Goal: Task Accomplishment & Management: Manage account settings

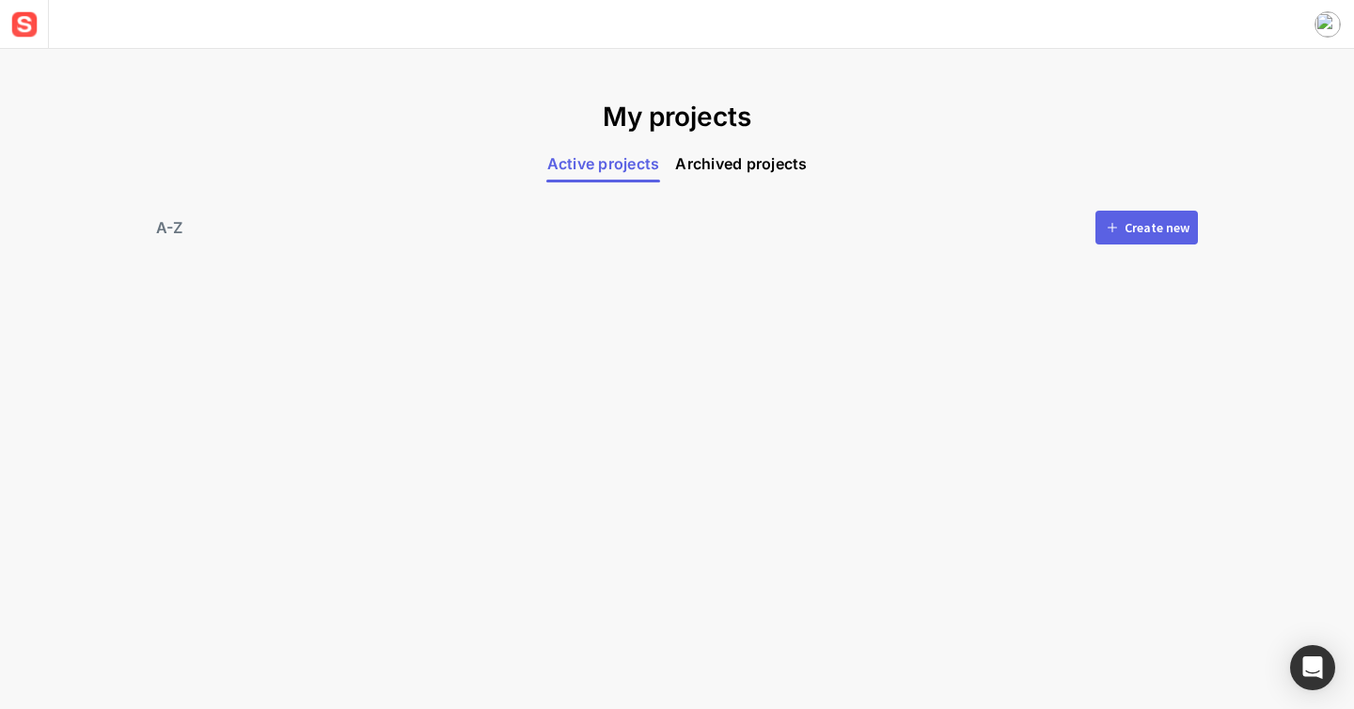
click at [1119, 243] on button "Create new" at bounding box center [1146, 228] width 102 height 34
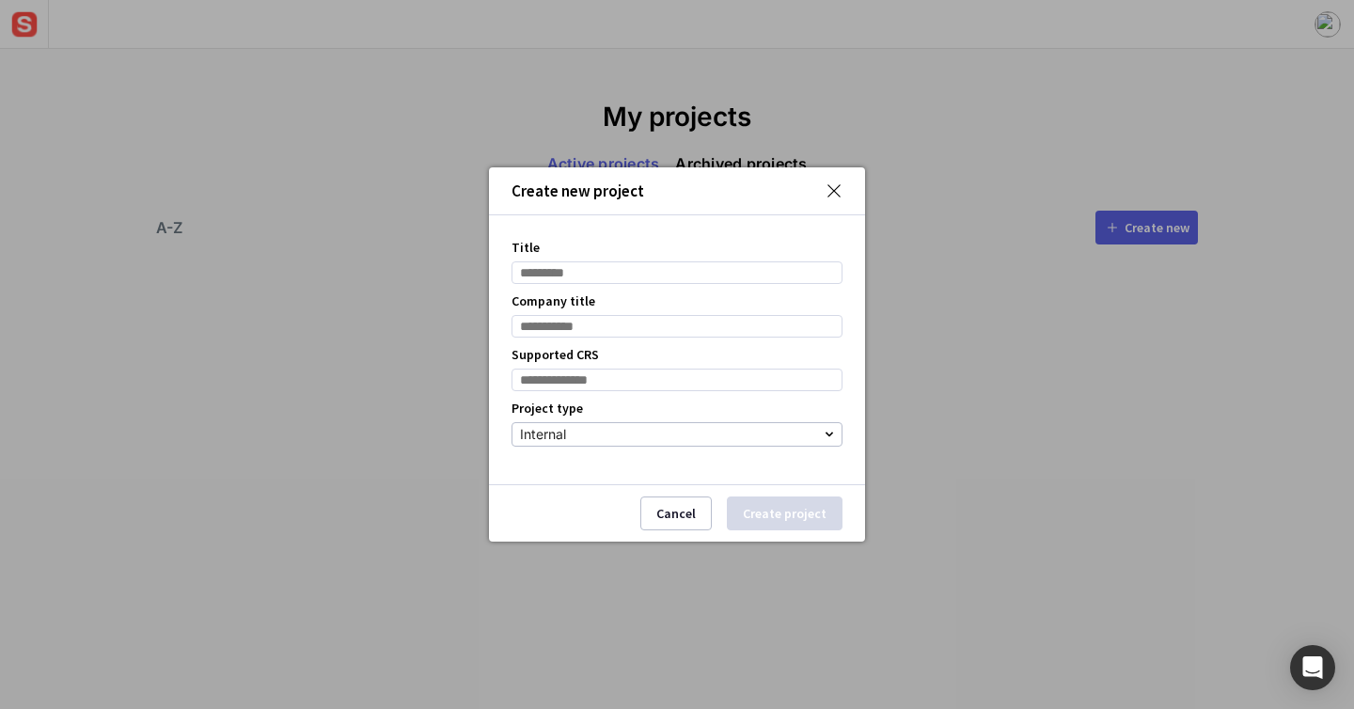
click at [634, 266] on input "Title" at bounding box center [676, 272] width 331 height 23
type input "****"
click at [614, 322] on input "Company title" at bounding box center [676, 326] width 331 height 23
type input "****"
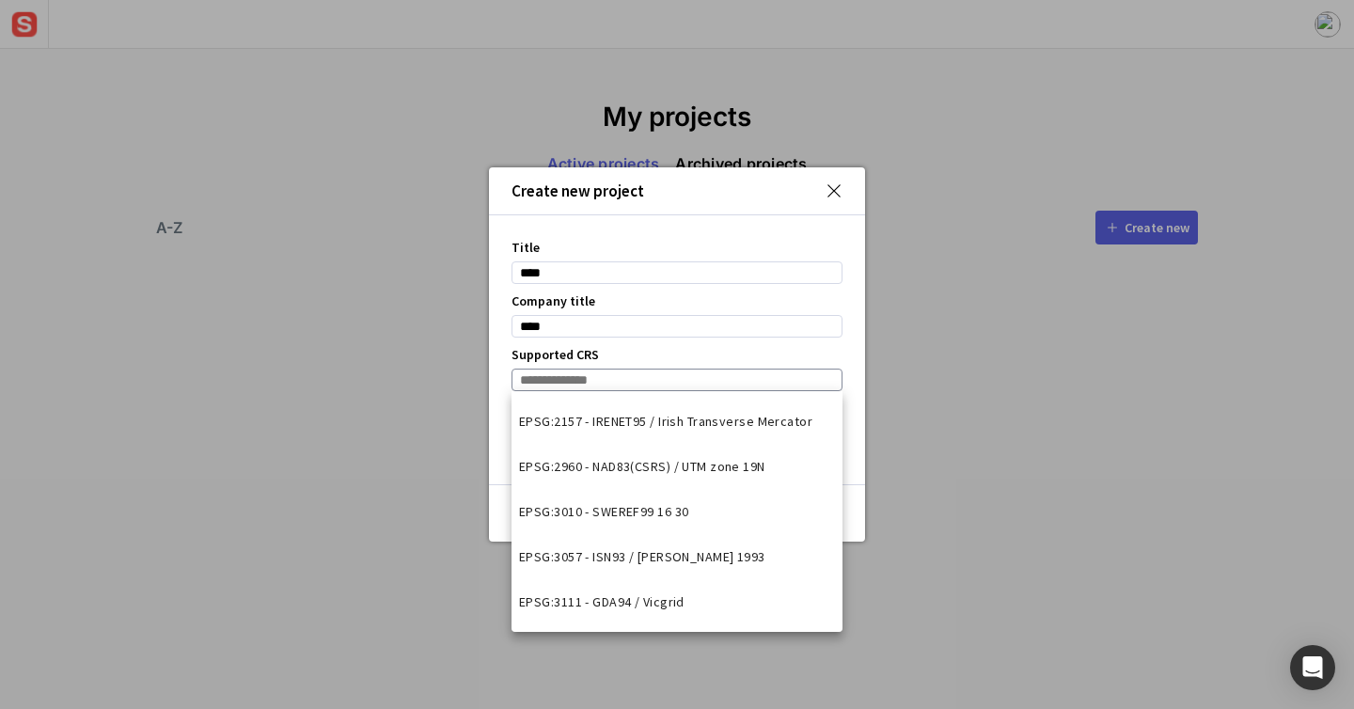
click at [757, 373] on input at bounding box center [676, 380] width 331 height 23
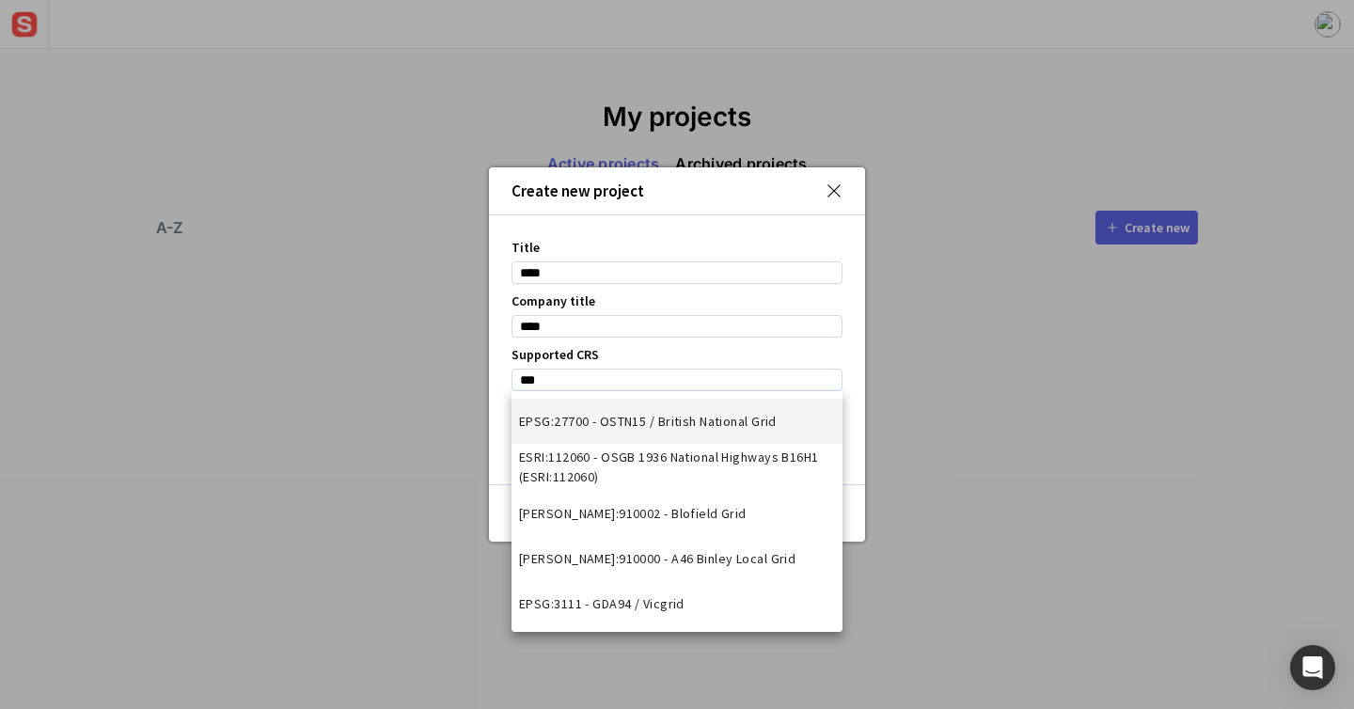
click at [750, 425] on span "EPSG:27700 - OSTN15 / British National Grid" at bounding box center [648, 422] width 258 height 20
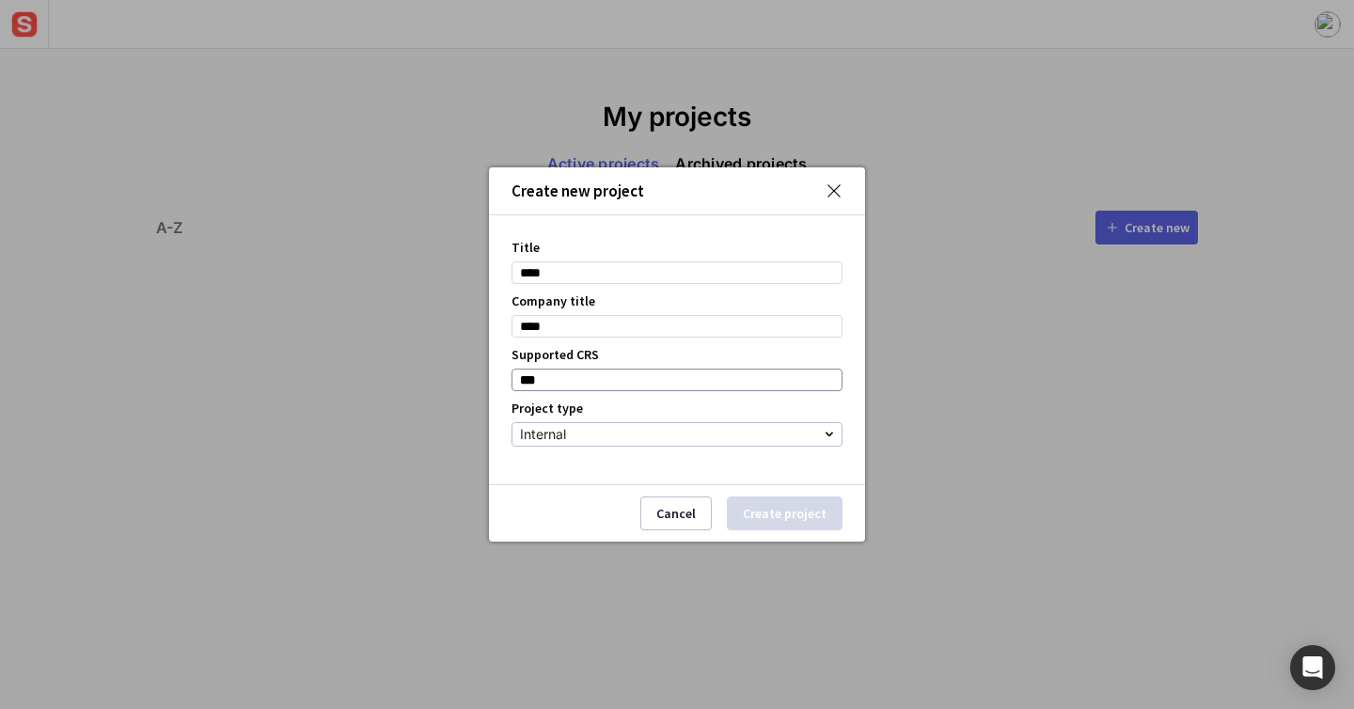
type input "**********"
click at [785, 505] on button "Create project" at bounding box center [785, 513] width 116 height 34
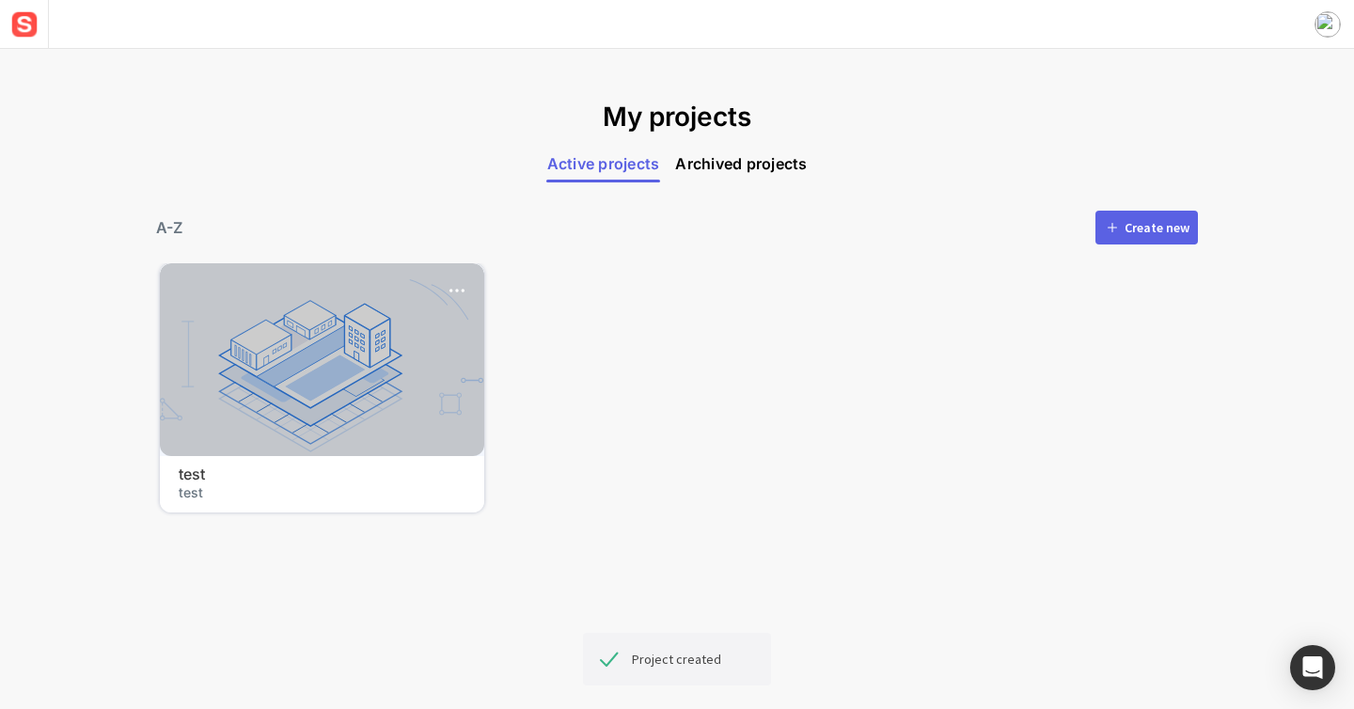
click at [315, 331] on div at bounding box center [322, 359] width 324 height 193
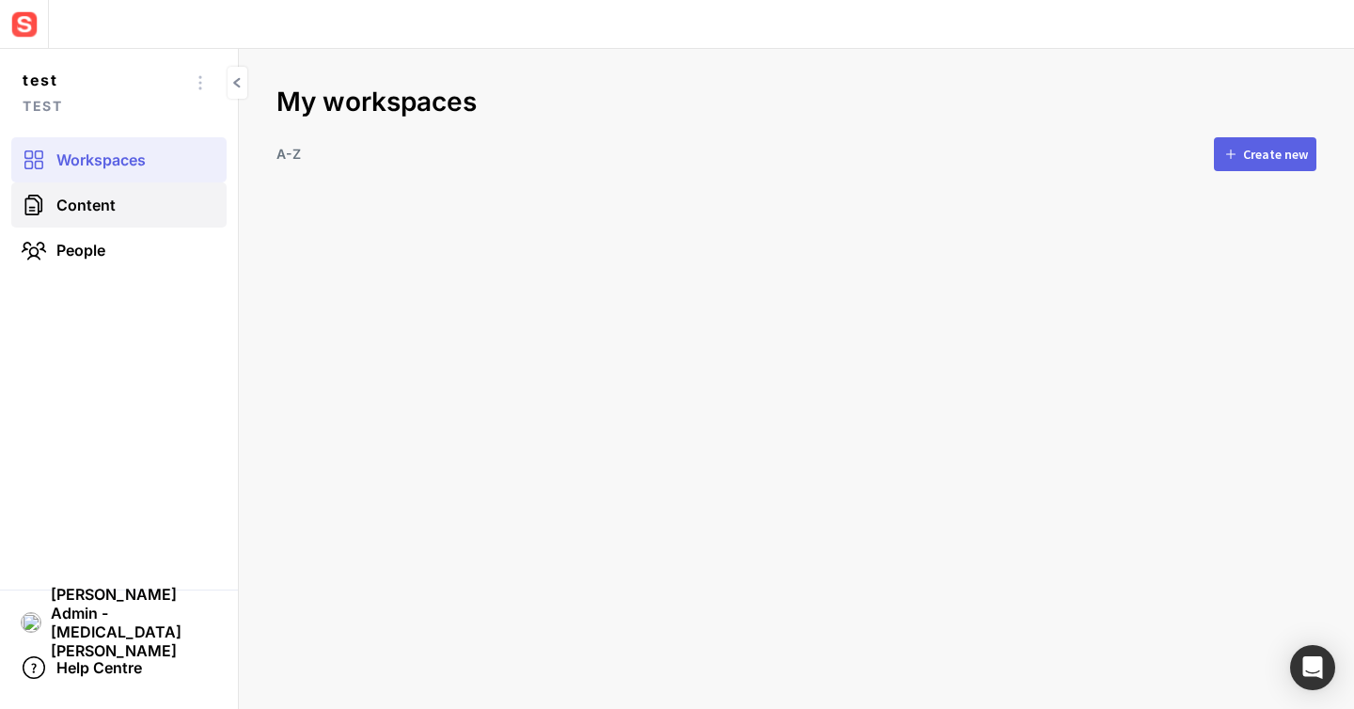
click at [181, 208] on link "Content" at bounding box center [118, 204] width 215 height 45
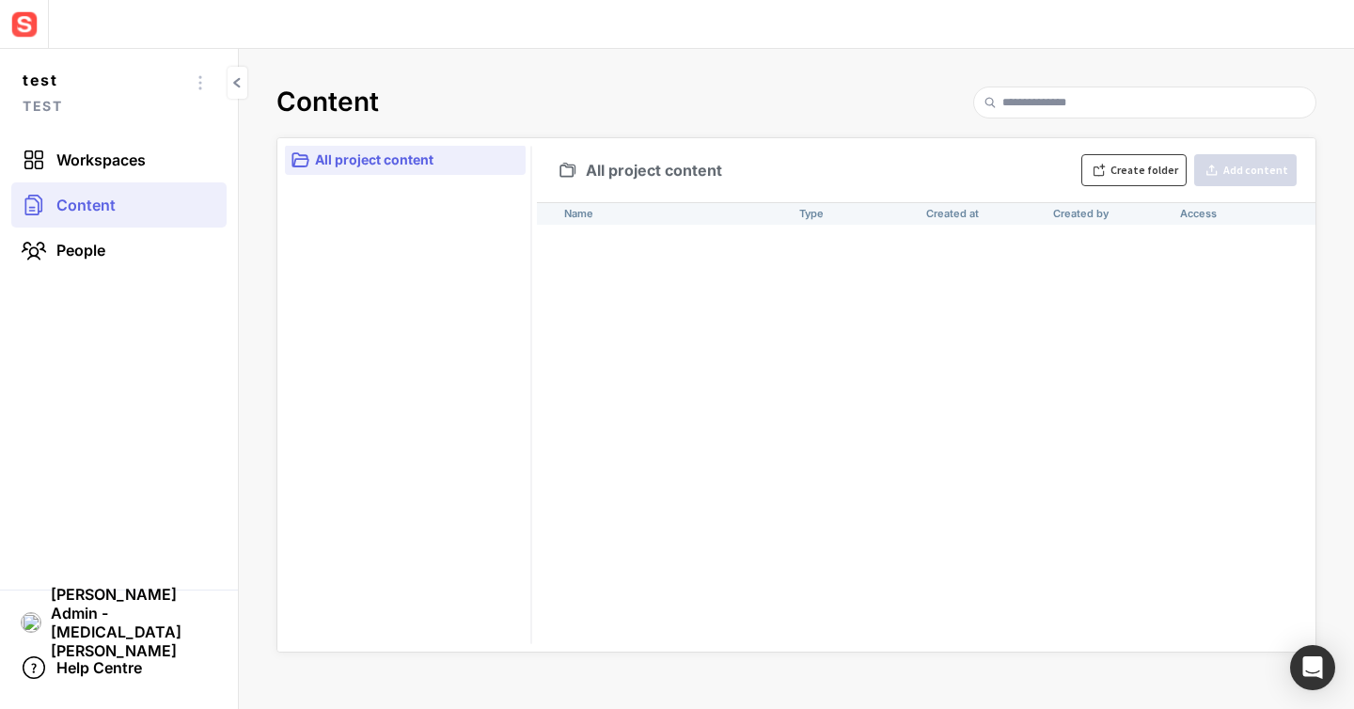
click at [1167, 176] on div "Create folder" at bounding box center [1144, 170] width 68 height 11
click at [698, 359] on div "Name Type Created at Created by Access untitled - [DATE] [PERSON_NAME] Admin - …" at bounding box center [926, 426] width 778 height 449
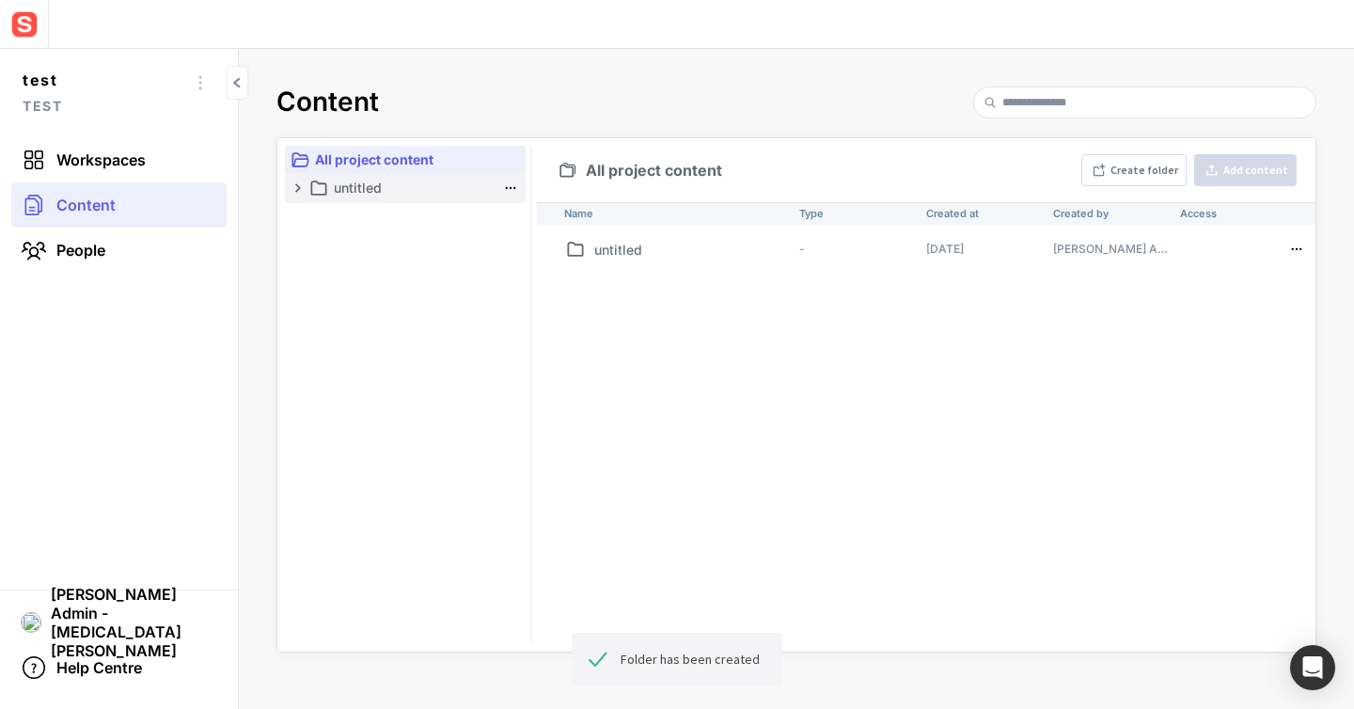
click at [513, 187] on mapp-icon at bounding box center [510, 188] width 19 height 19
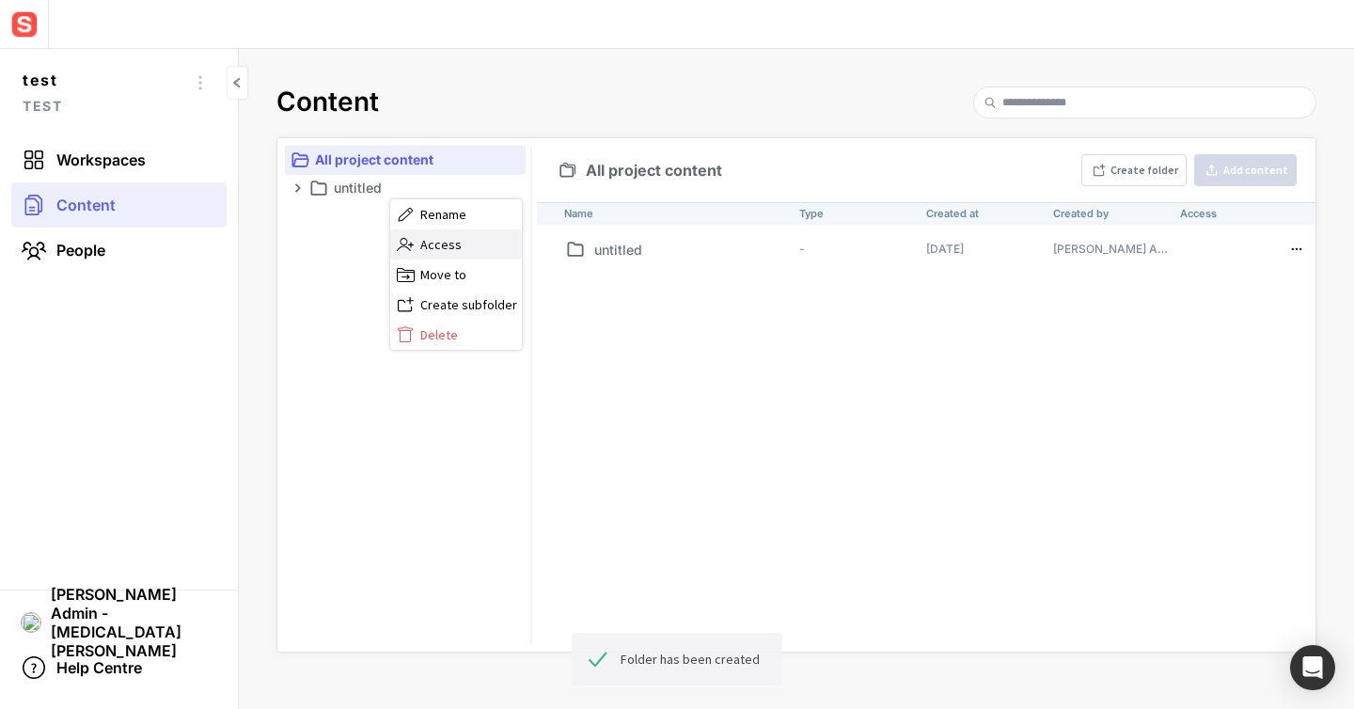
click at [494, 252] on span "Access" at bounding box center [469, 244] width 98 height 17
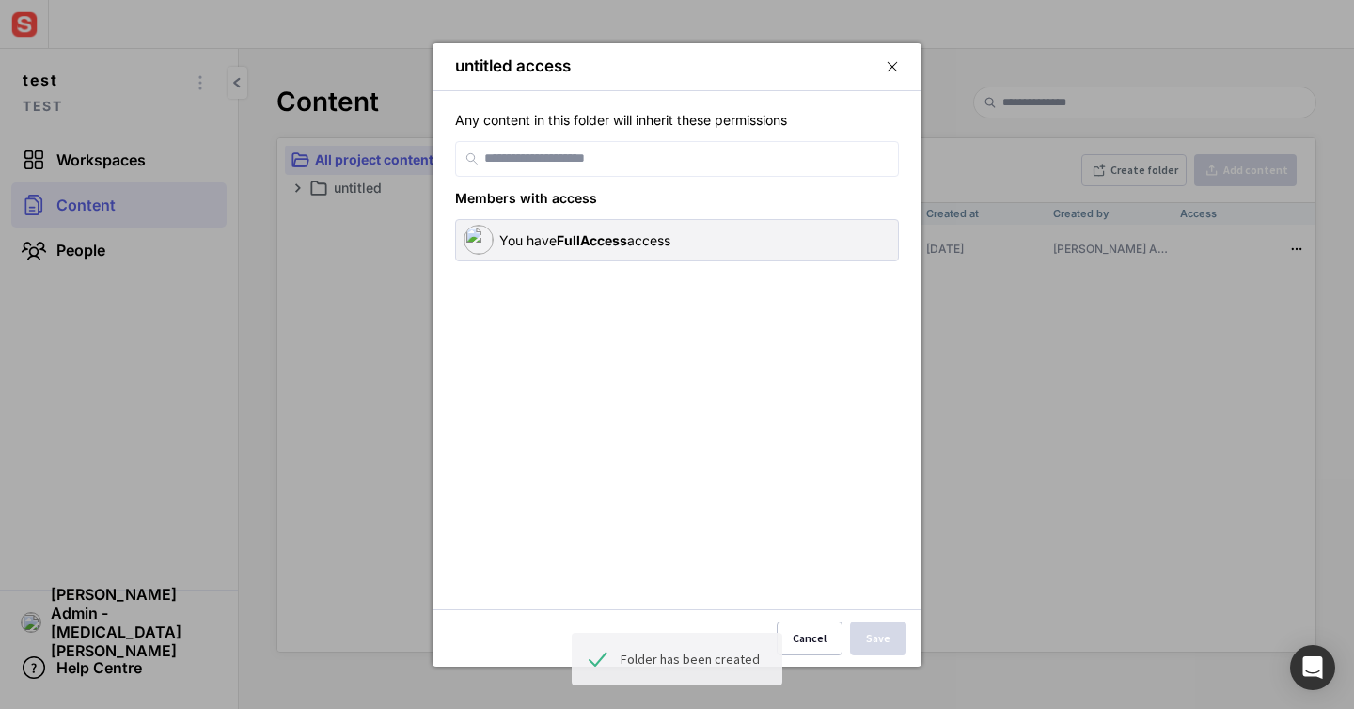
click at [894, 58] on mapp-icon at bounding box center [892, 66] width 13 height 17
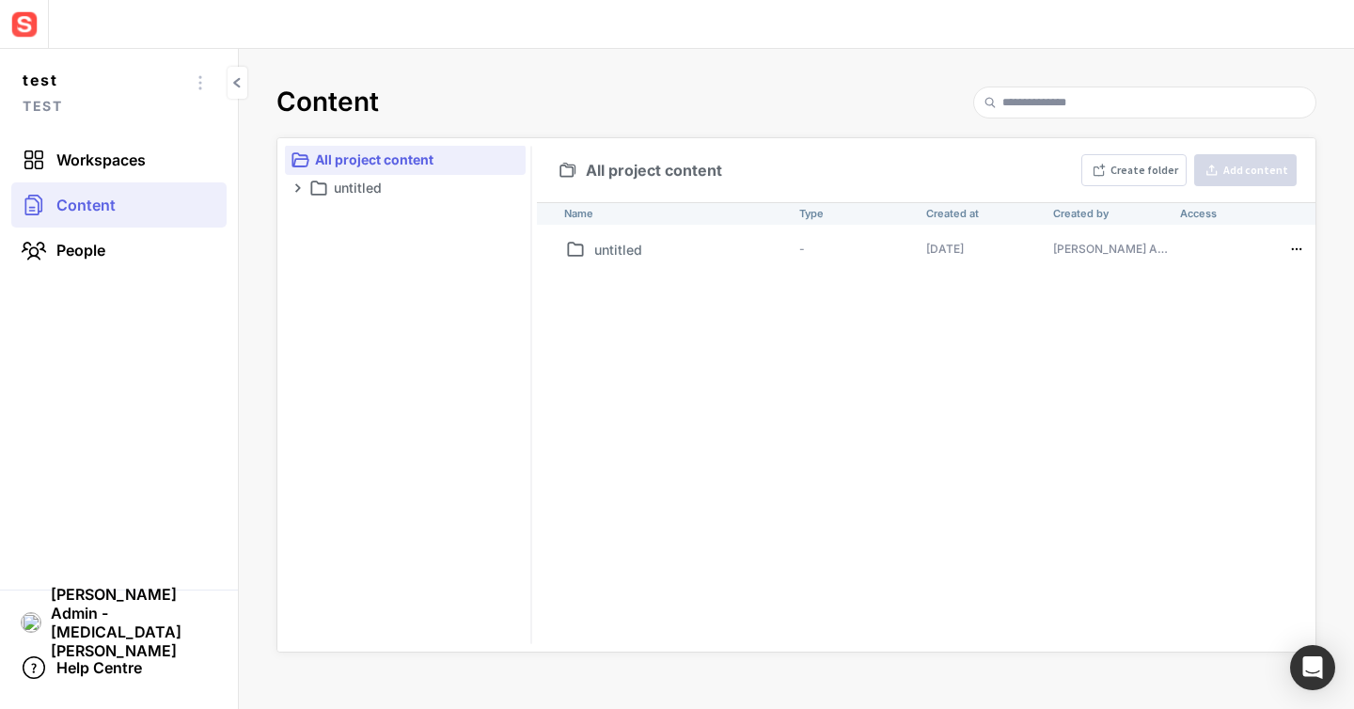
click at [888, 230] on table "Name Type Created at Created by Access untitled - [DATE] [PERSON_NAME] Admin - …" at bounding box center [937, 234] width 800 height 64
click at [885, 242] on td "-" at bounding box center [855, 249] width 127 height 34
click at [594, 251] on p "untitled" at bounding box center [692, 250] width 197 height 20
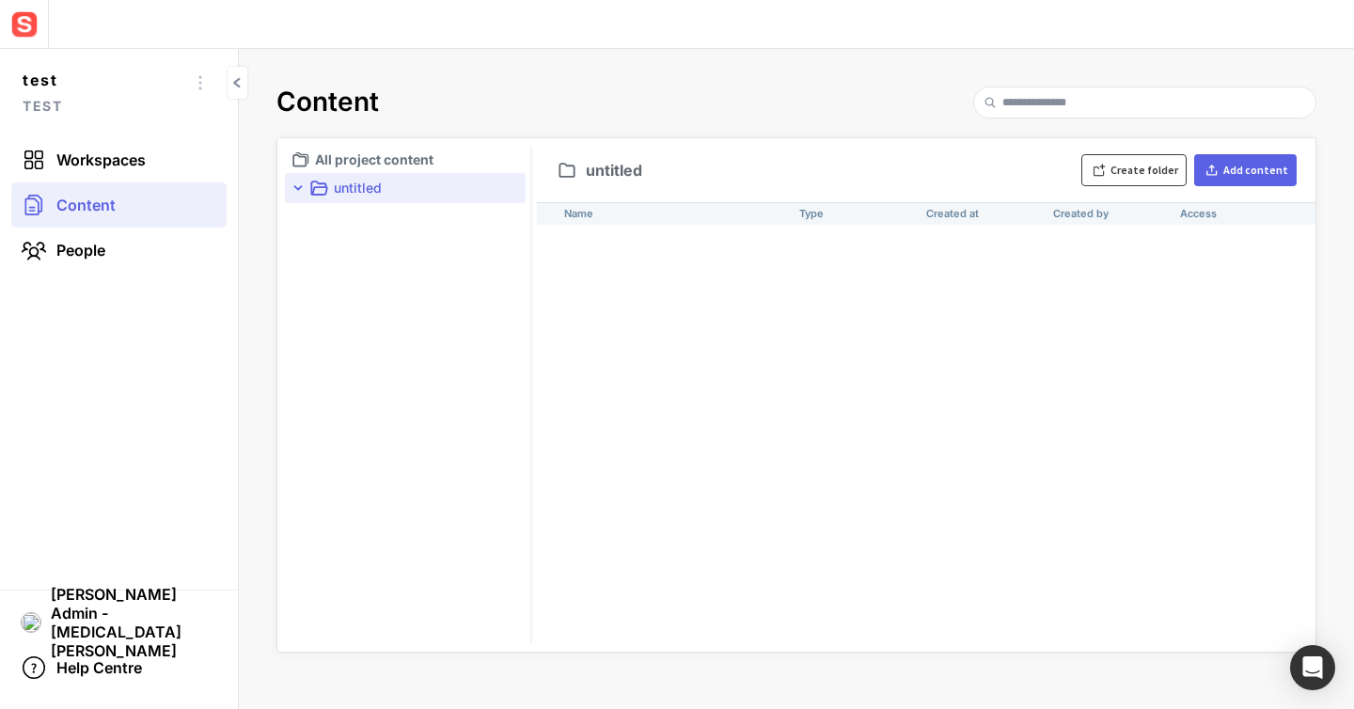
click at [1154, 181] on button "Create folder" at bounding box center [1133, 170] width 105 height 32
click at [774, 330] on div "Name Type Created at Created by Access untitled - [DATE] [PERSON_NAME] Admin - …" at bounding box center [926, 426] width 778 height 449
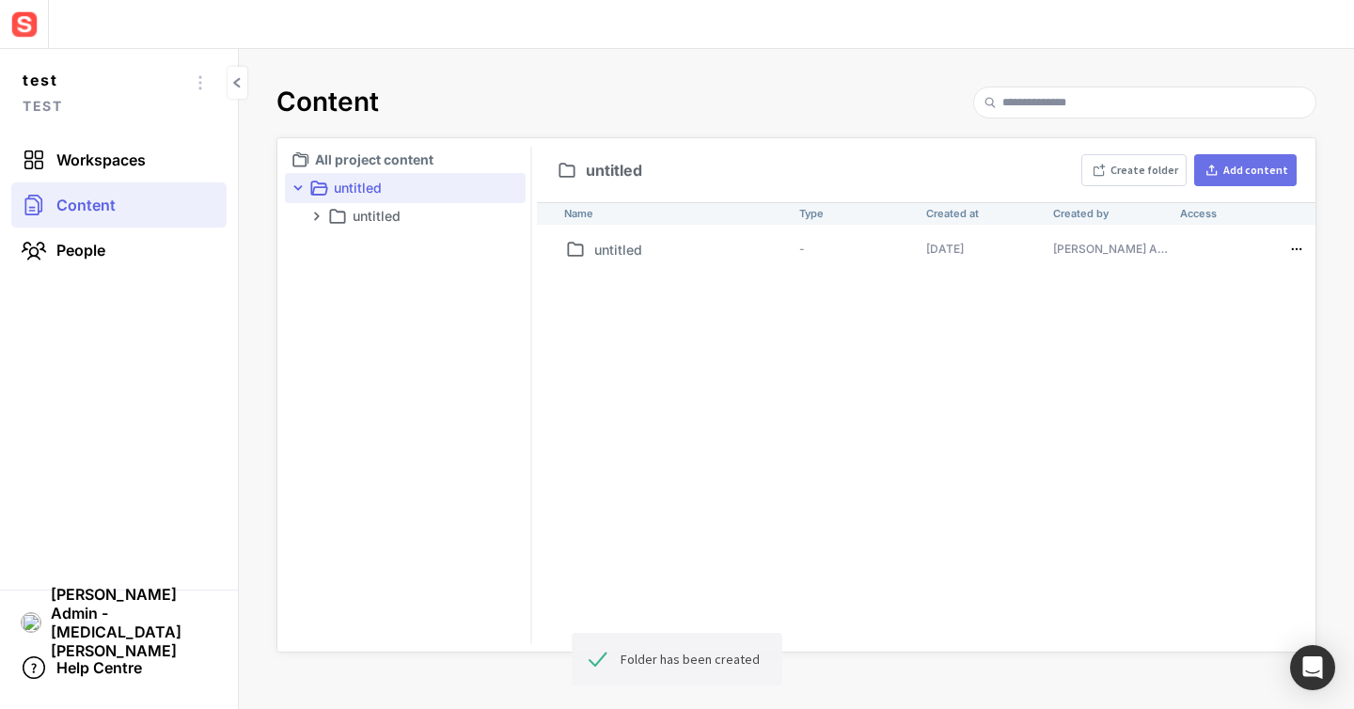
click at [1270, 182] on button "Add content" at bounding box center [1245, 170] width 102 height 32
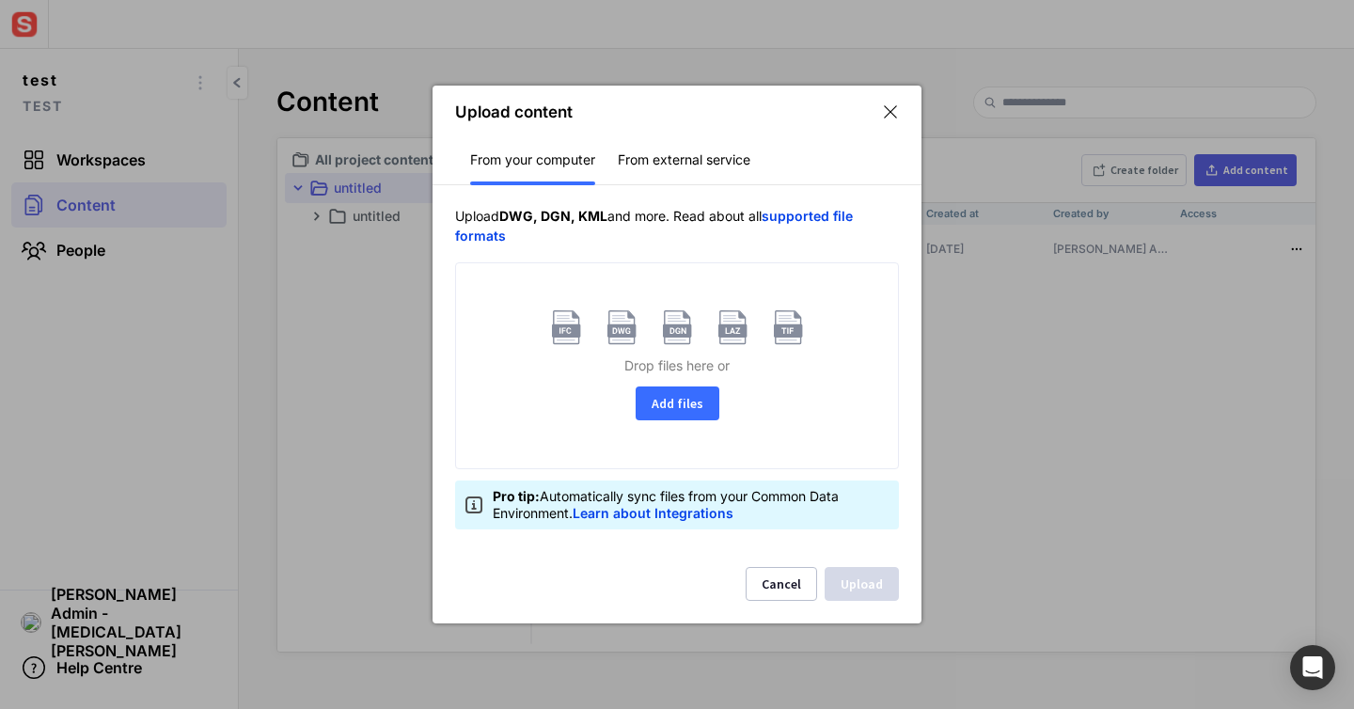
click at [701, 404] on button "Add files" at bounding box center [678, 403] width 84 height 34
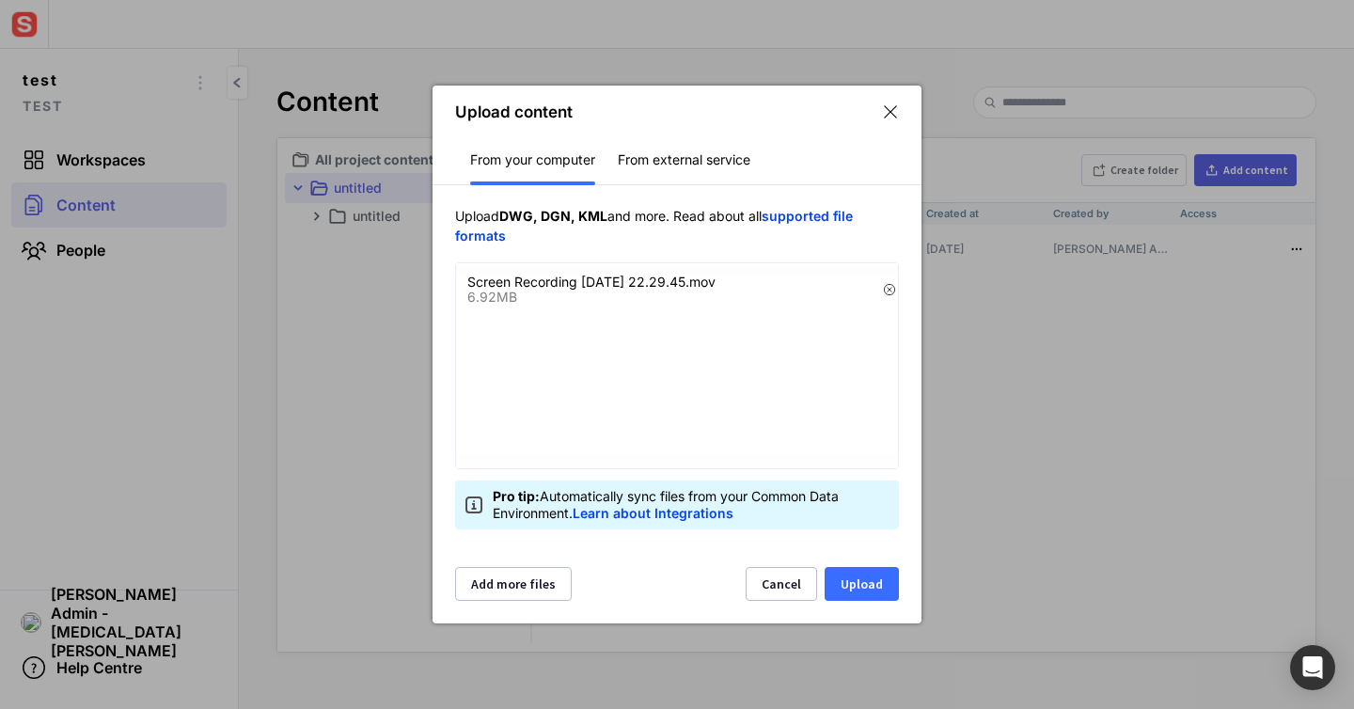
click at [891, 599] on button "Upload" at bounding box center [861, 584] width 74 height 34
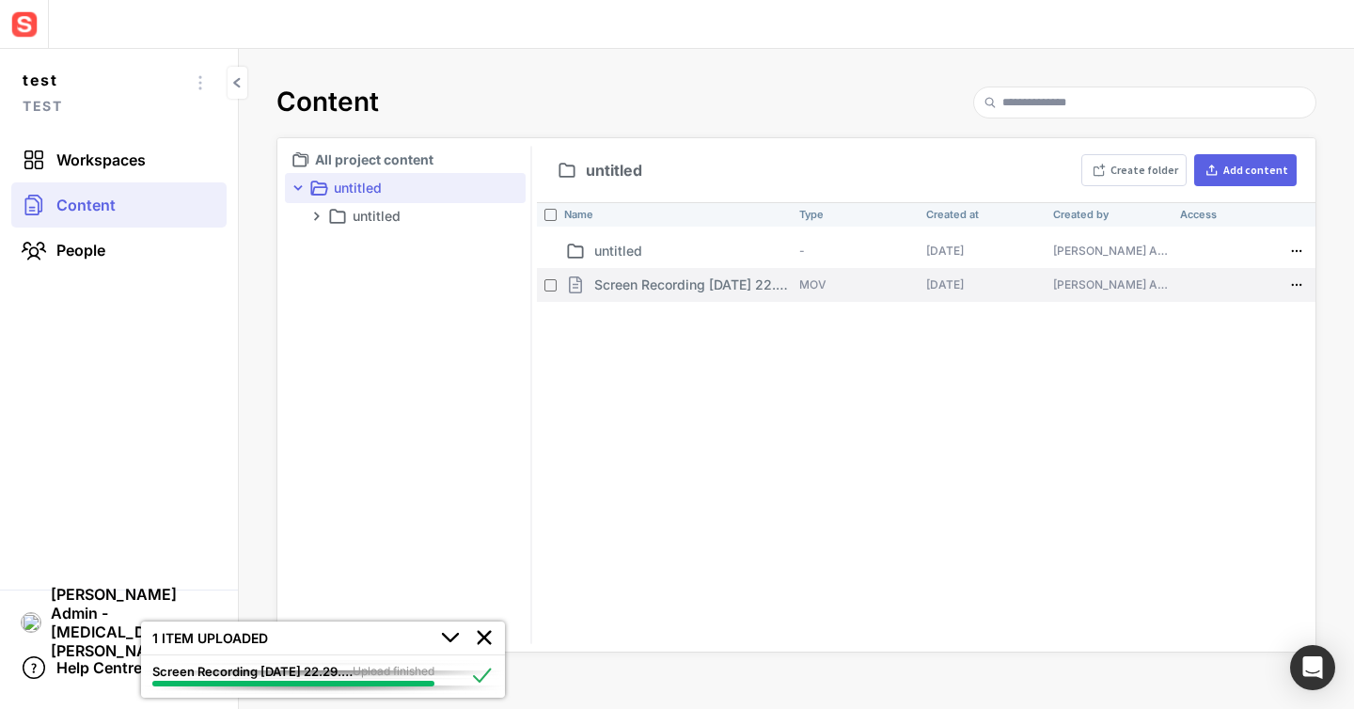
click at [790, 294] on th "Screen Recording [DATE] 22.29.45.mov" at bounding box center [674, 285] width 235 height 34
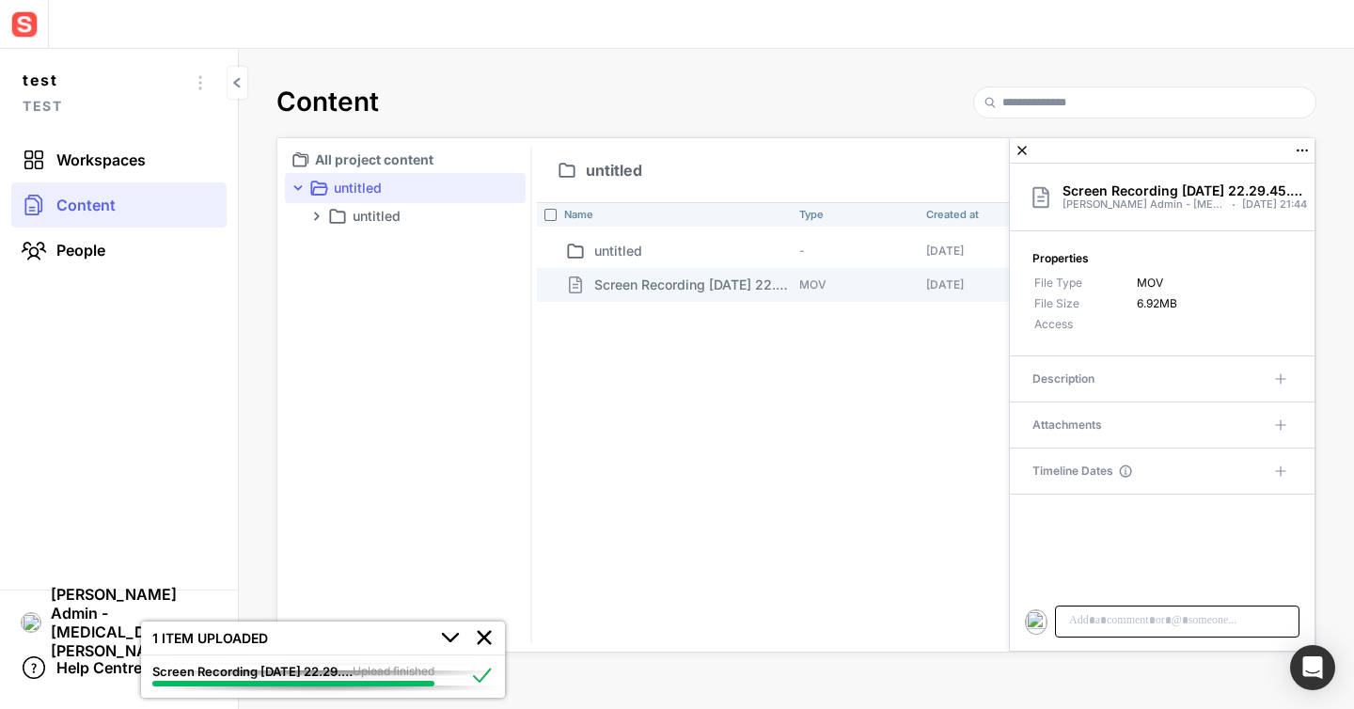
click at [1138, 624] on p at bounding box center [1177, 620] width 220 height 17
click at [167, 243] on link "People" at bounding box center [118, 250] width 215 height 45
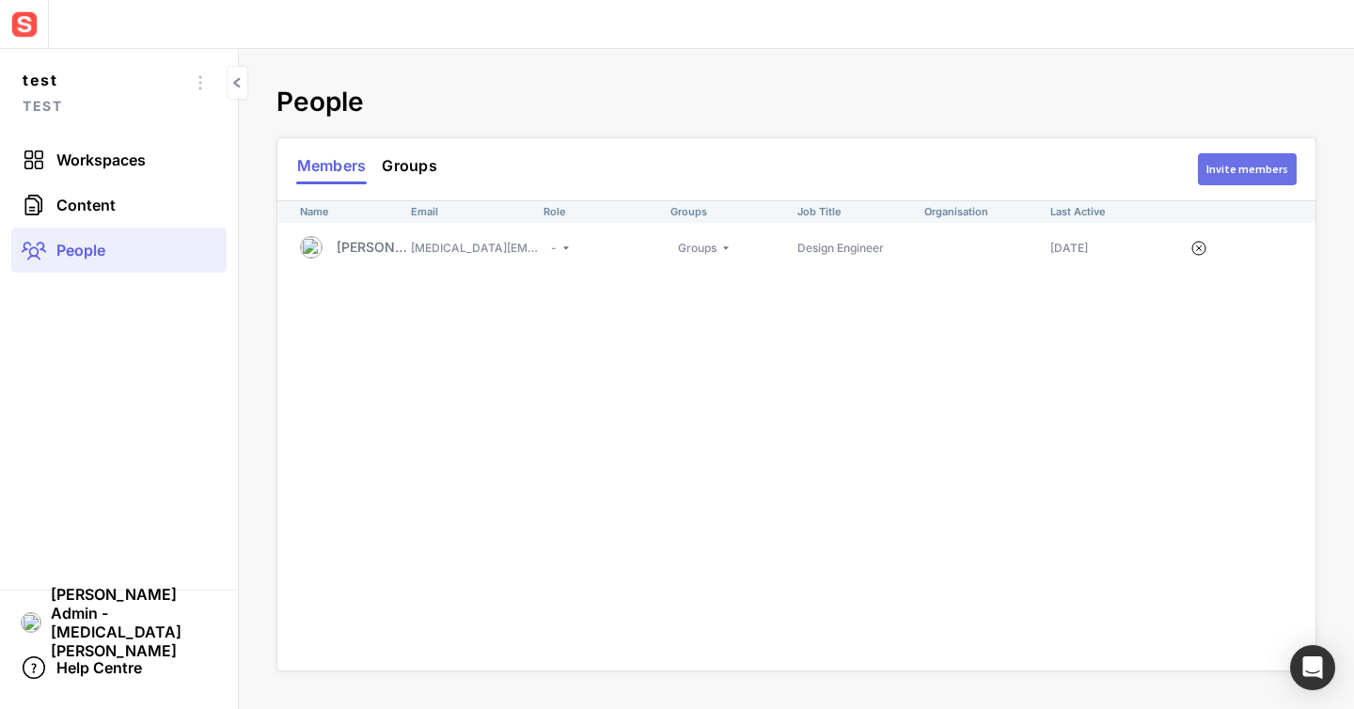
click at [1219, 154] on button "Invite members" at bounding box center [1247, 169] width 99 height 32
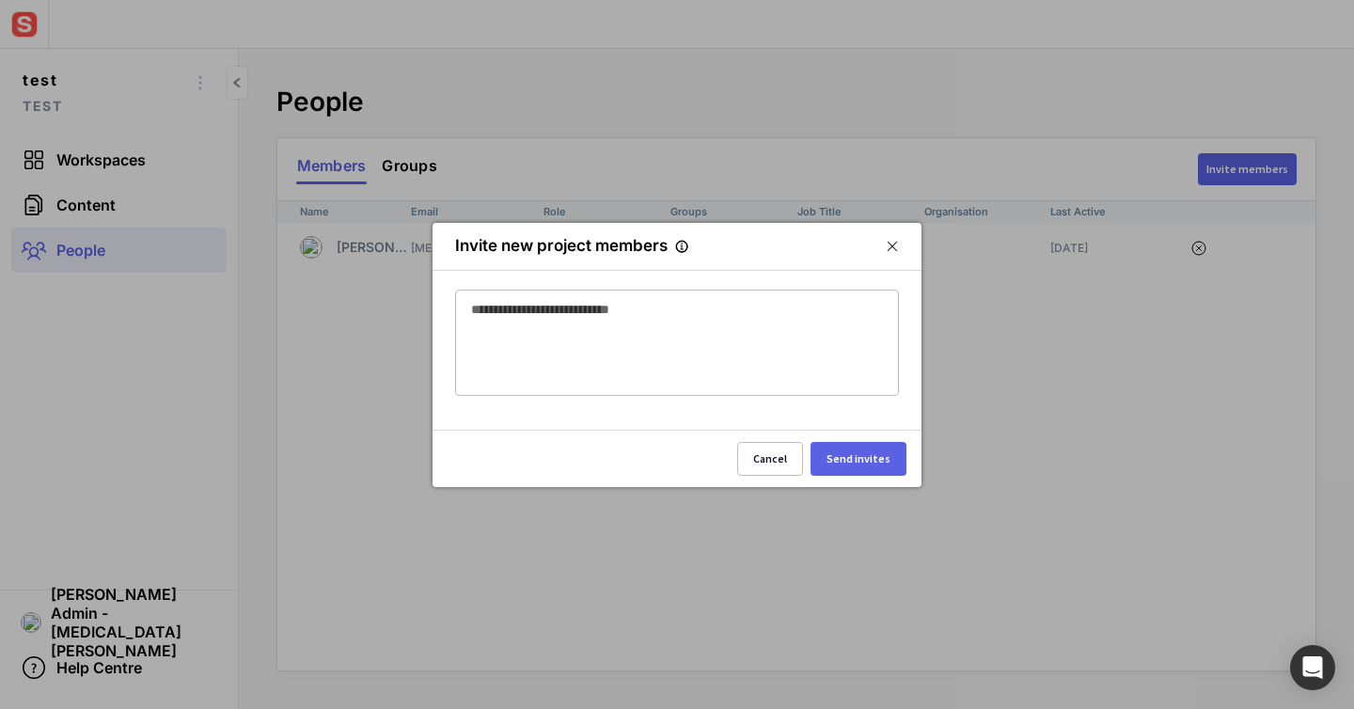
click at [772, 328] on div at bounding box center [677, 316] width 412 height 53
type input "**********"
click at [887, 460] on div "Send invites" at bounding box center [858, 458] width 64 height 11
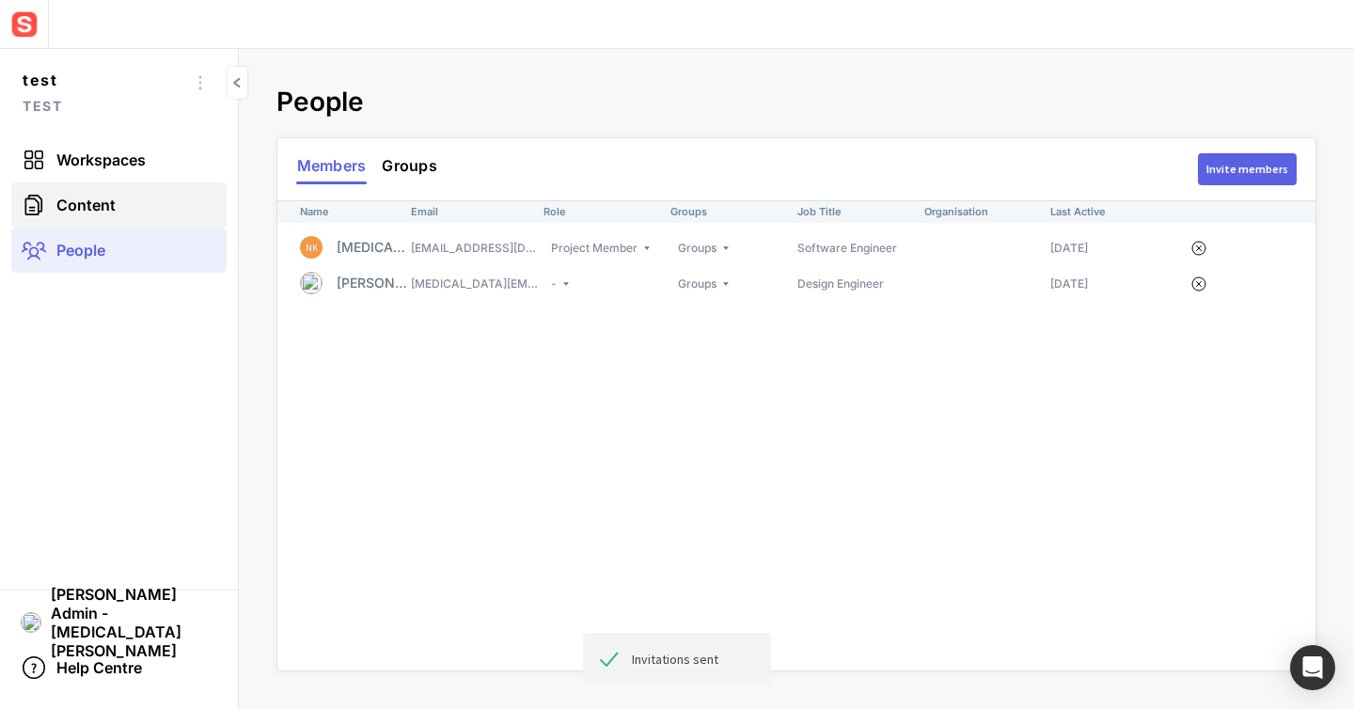
click at [108, 200] on span "Content" at bounding box center [85, 205] width 59 height 19
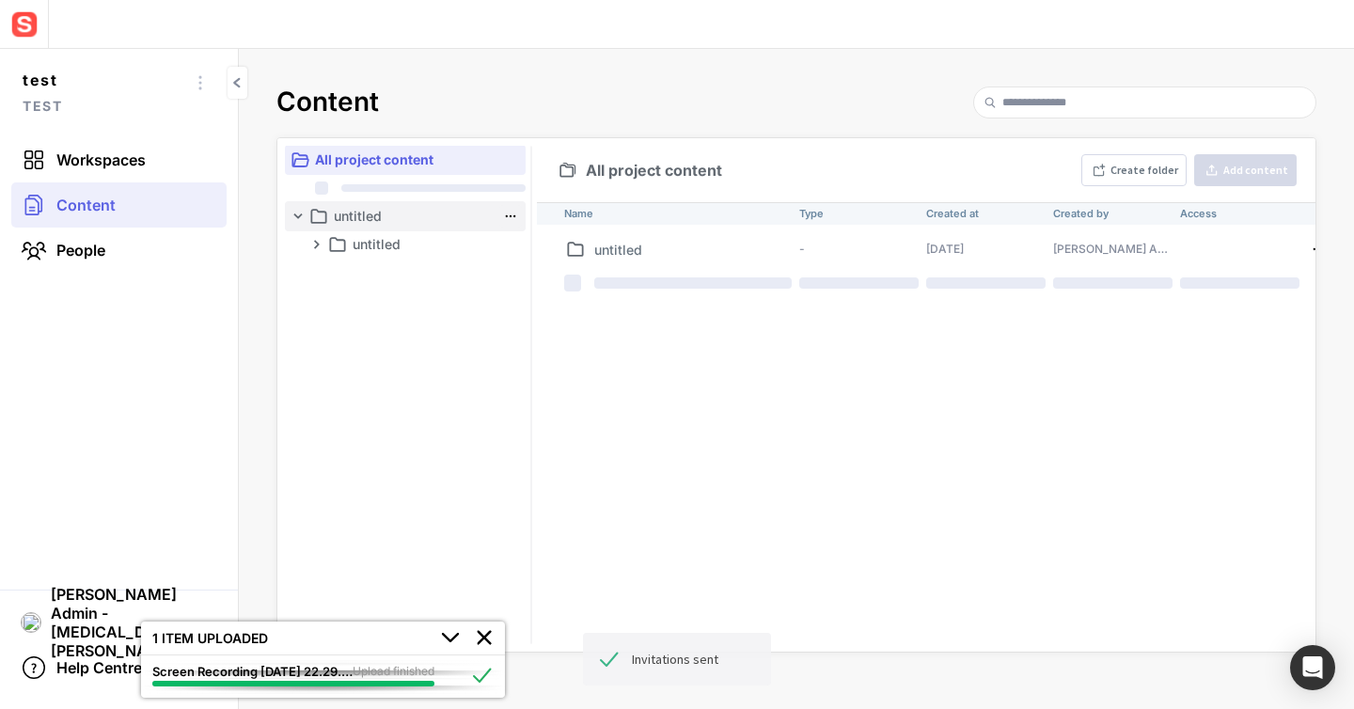
click at [511, 219] on mapp-icon at bounding box center [510, 216] width 19 height 19
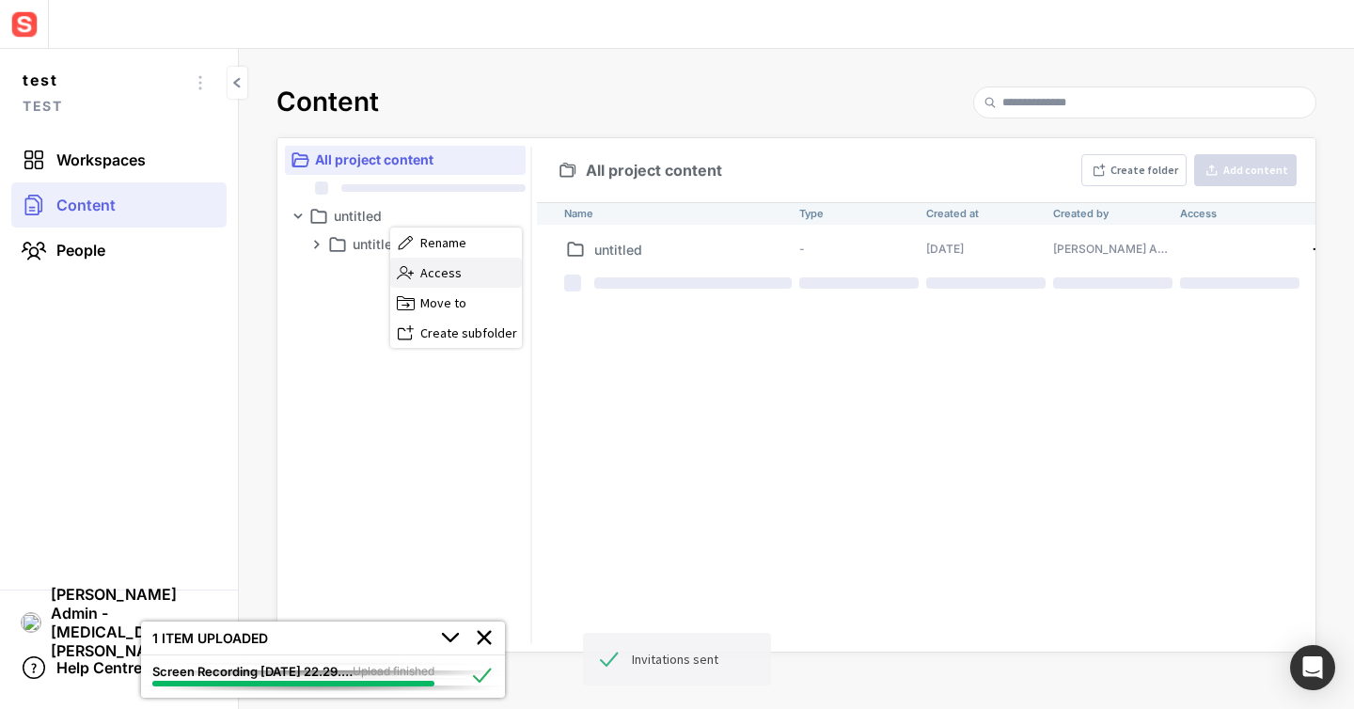
click at [479, 268] on span "Access" at bounding box center [469, 272] width 98 height 17
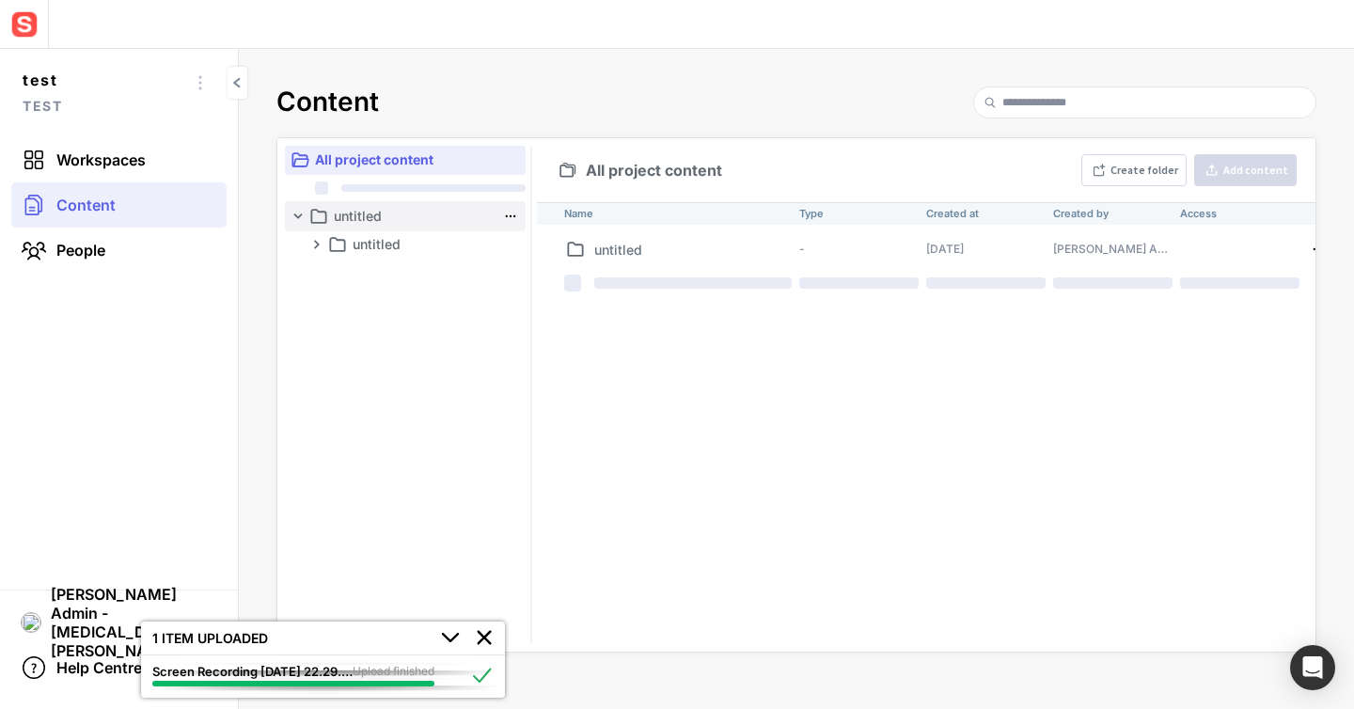
click at [423, 221] on p "untitled" at bounding box center [415, 216] width 162 height 23
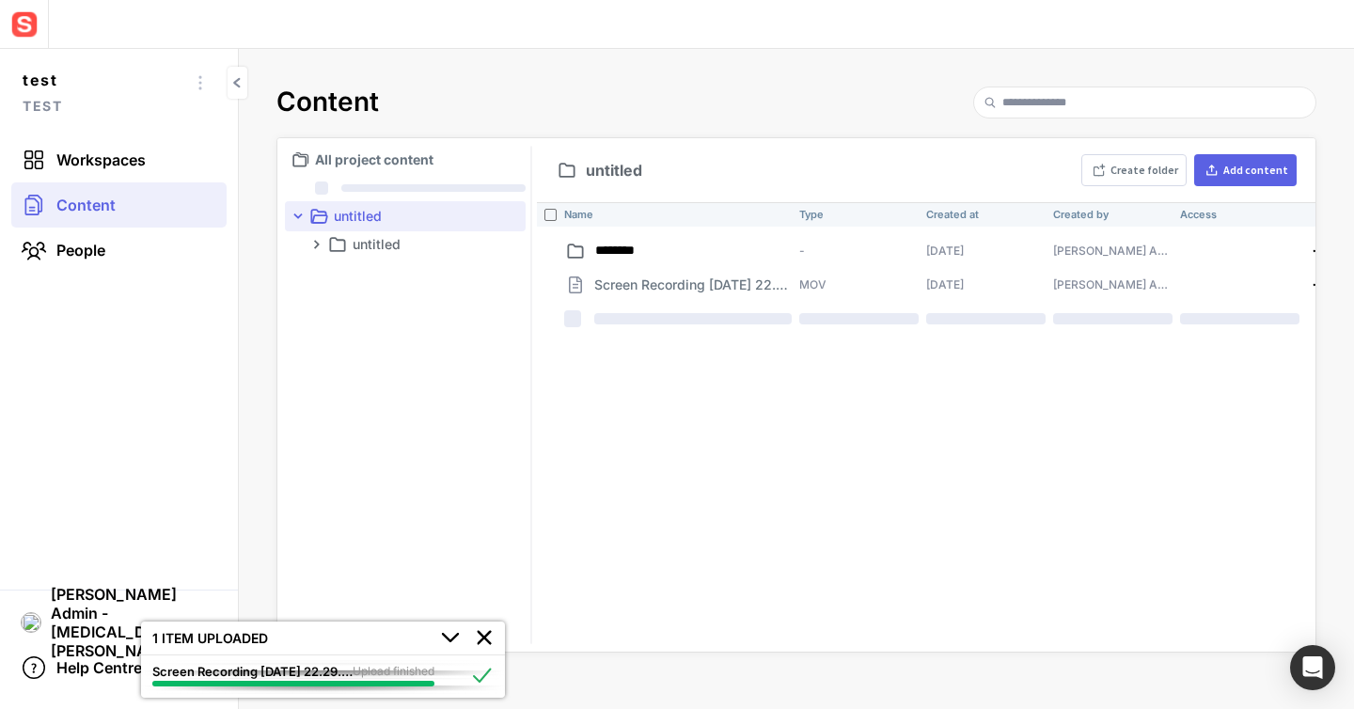
click at [689, 394] on div "Name Type Created at Created by Access ******** - [DATE] [PERSON_NAME] Admin - …" at bounding box center [926, 426] width 778 height 449
click at [513, 214] on mapp-icon at bounding box center [510, 216] width 19 height 19
click at [476, 269] on span "Access" at bounding box center [469, 272] width 98 height 17
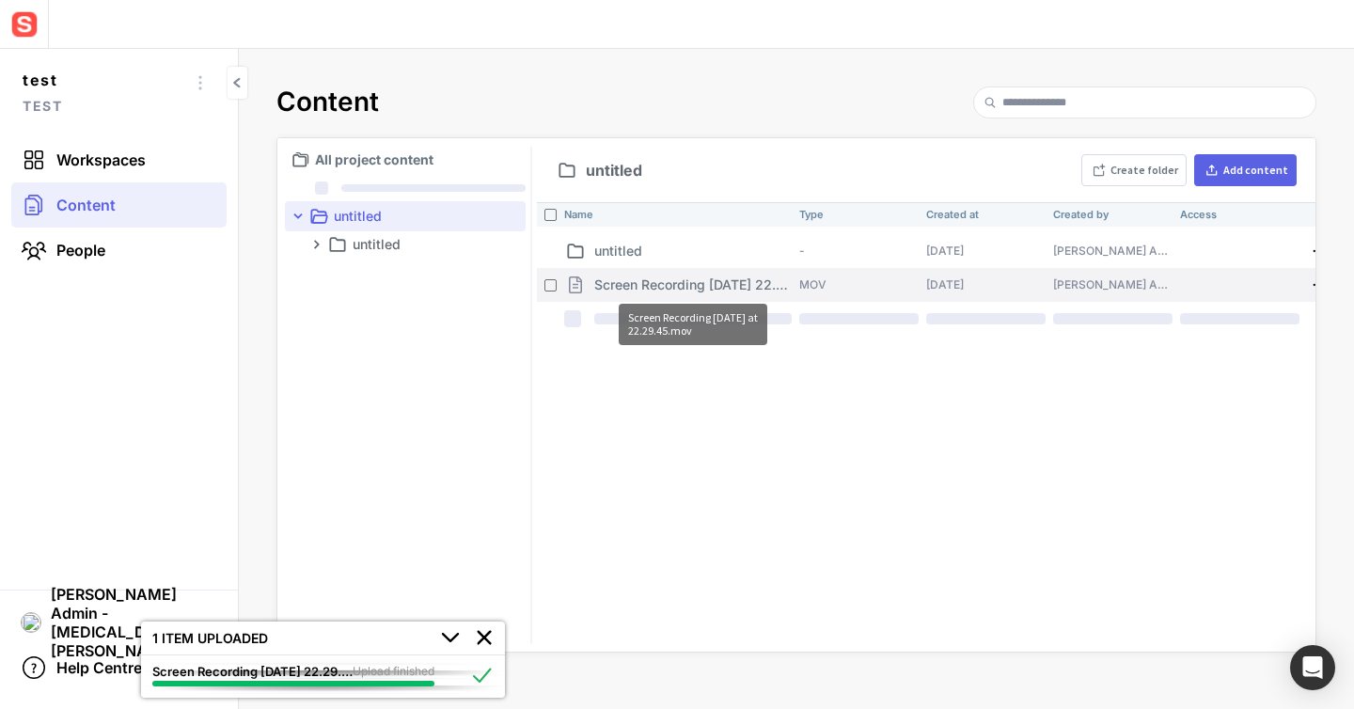
click at [626, 286] on p "Screen Recording [DATE] 22.29.45.mov" at bounding box center [692, 285] width 197 height 20
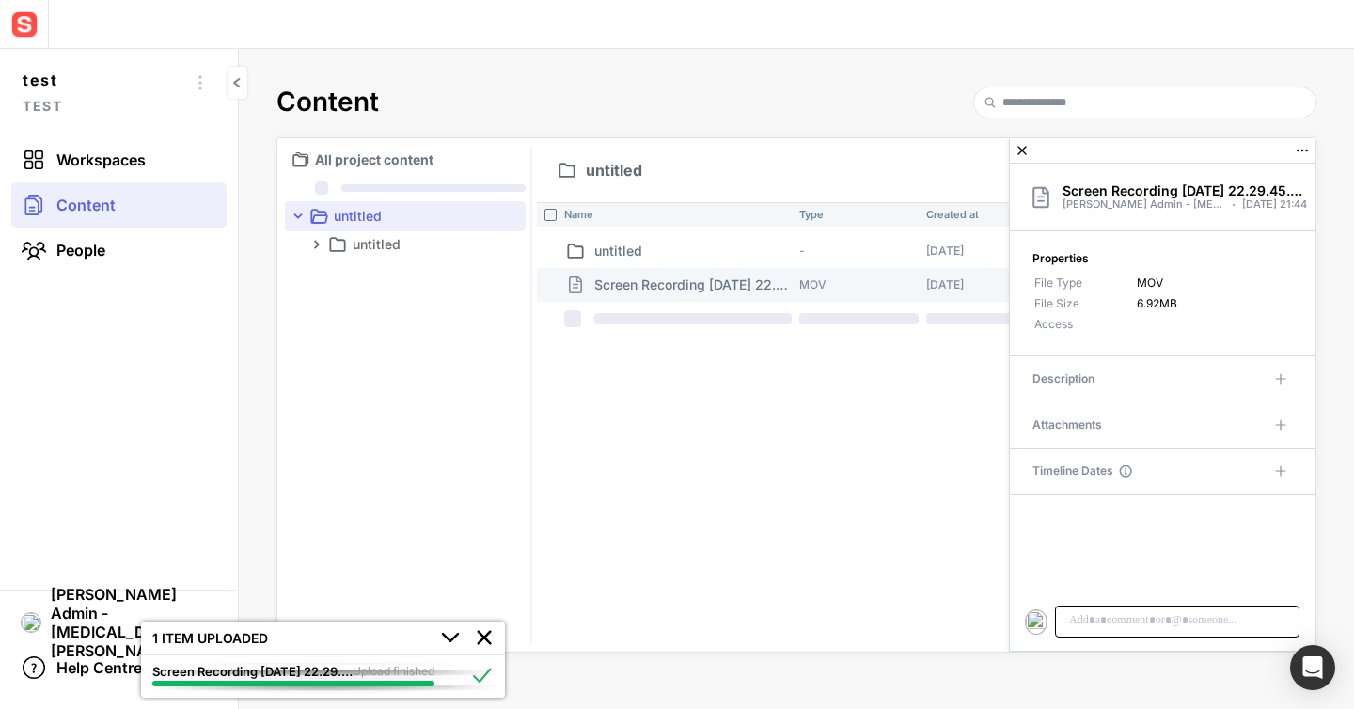
click at [1121, 616] on p at bounding box center [1177, 620] width 220 height 17
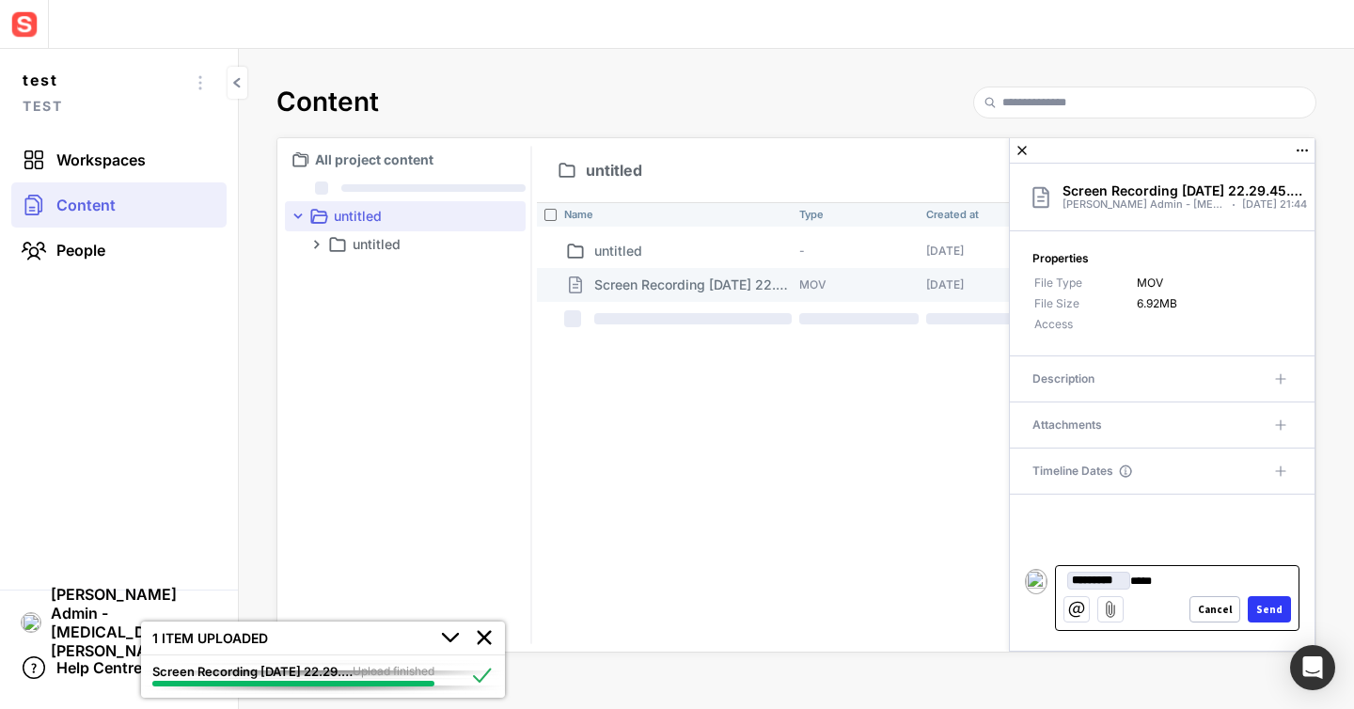
click at [1275, 606] on div "Send" at bounding box center [1269, 609] width 26 height 10
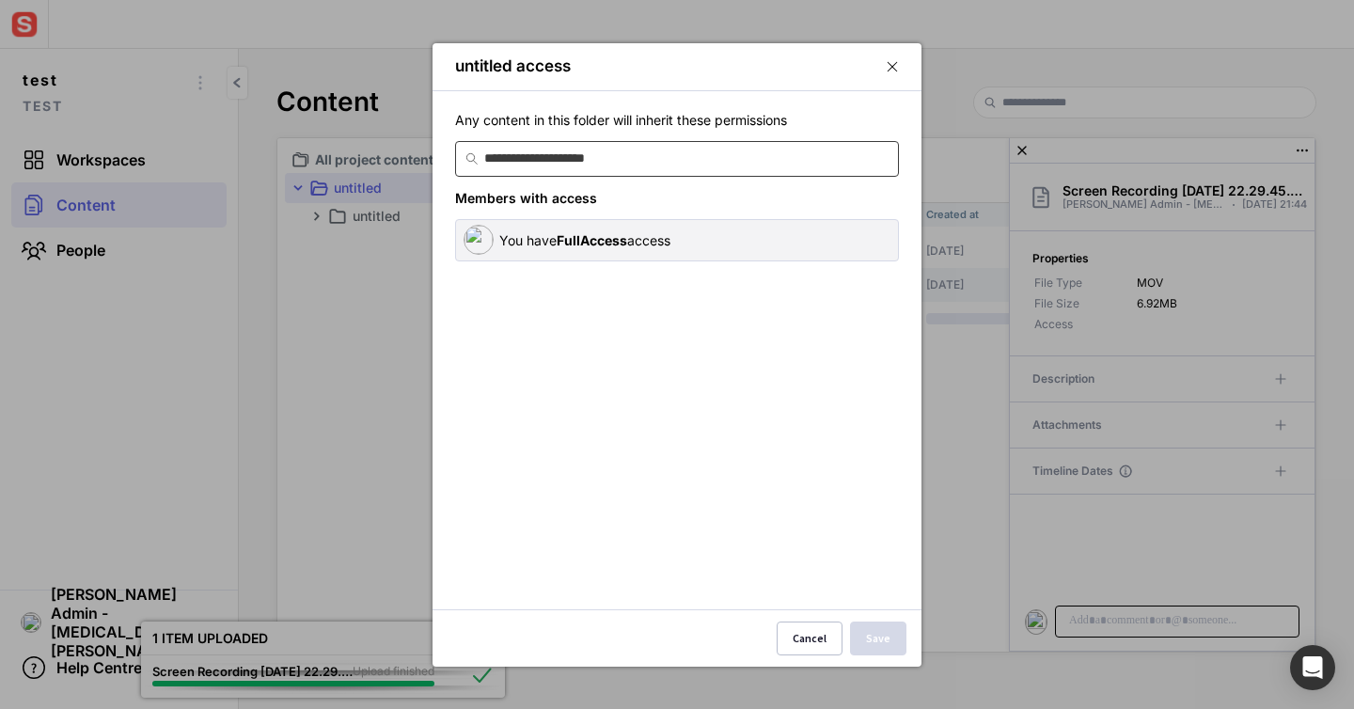
click at [761, 169] on input at bounding box center [687, 159] width 406 height 34
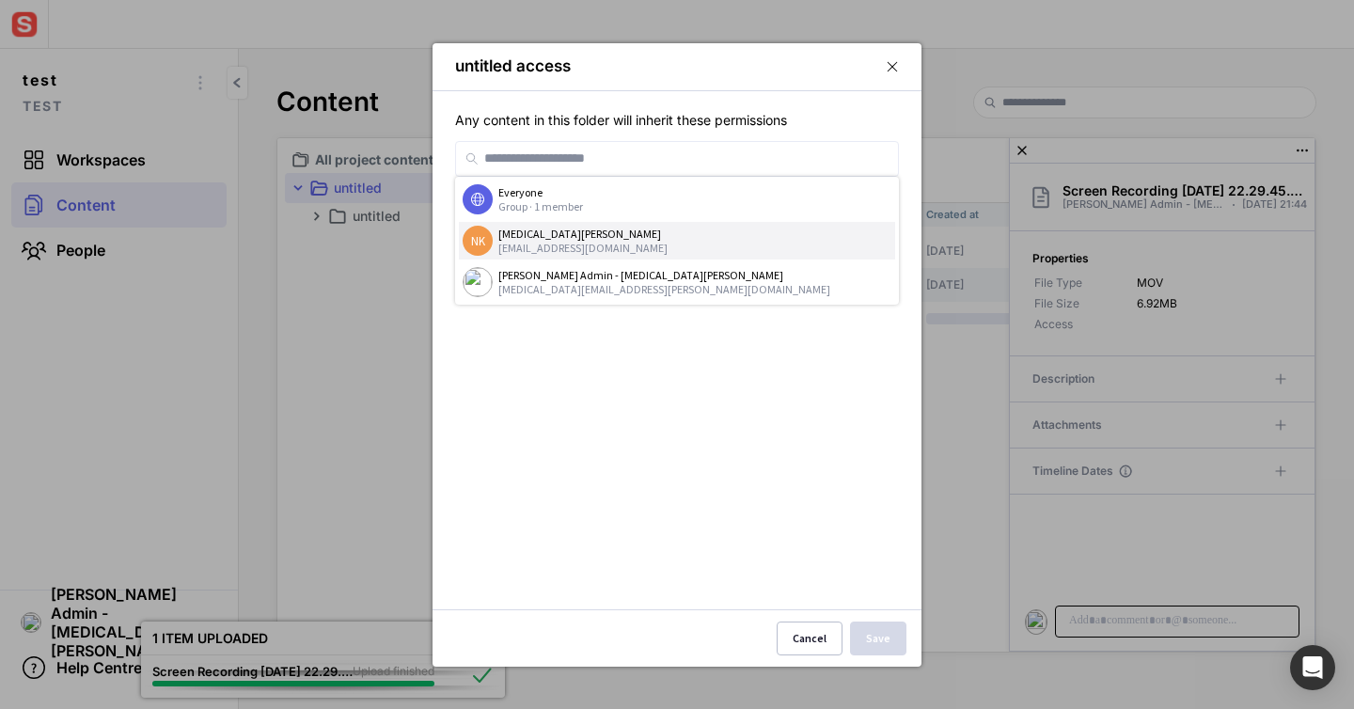
click at [662, 237] on div "[MEDICAL_DATA][PERSON_NAME]" at bounding box center [694, 234] width 393 height 14
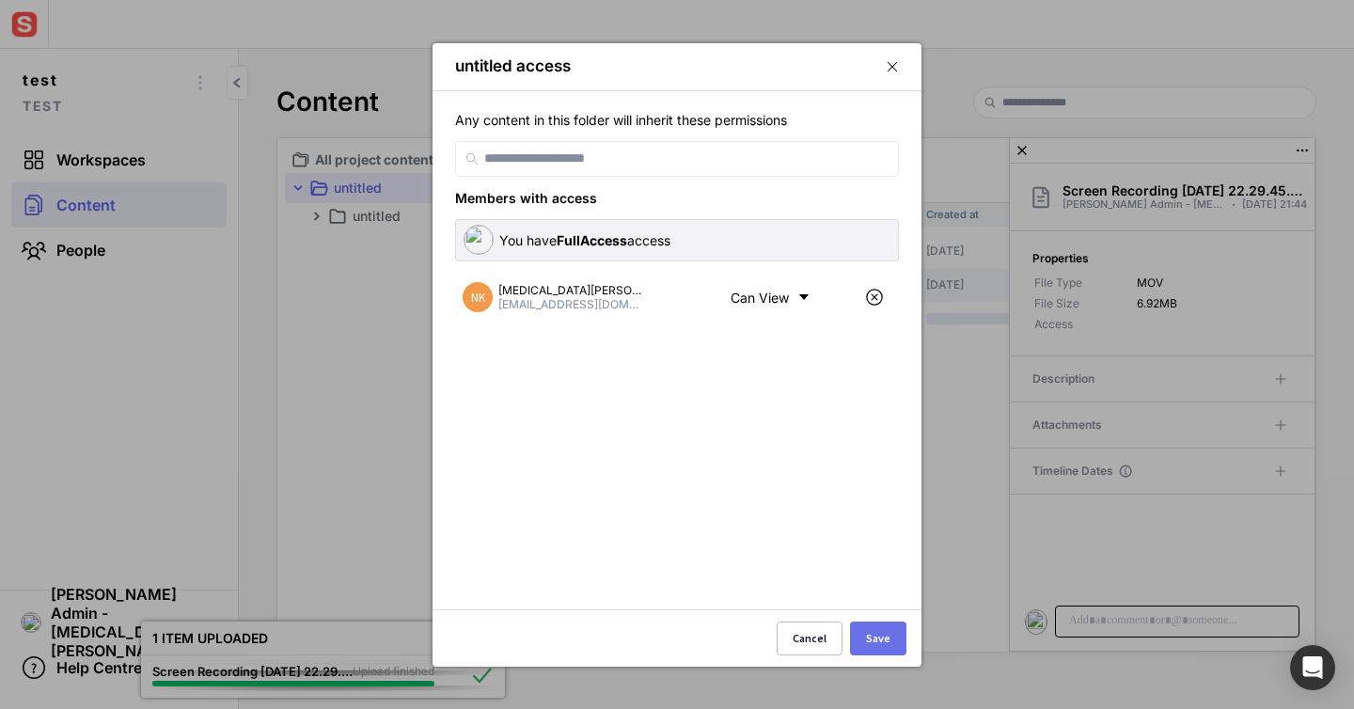
click at [887, 633] on div "Save" at bounding box center [878, 638] width 24 height 11
